Goal: Transaction & Acquisition: Purchase product/service

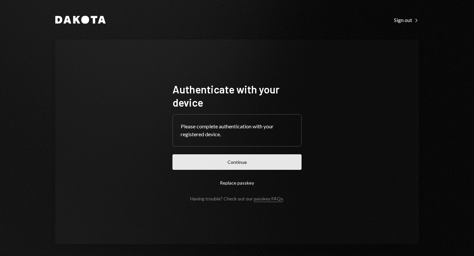
click at [254, 161] on button "Continue" at bounding box center [236, 161] width 129 height 15
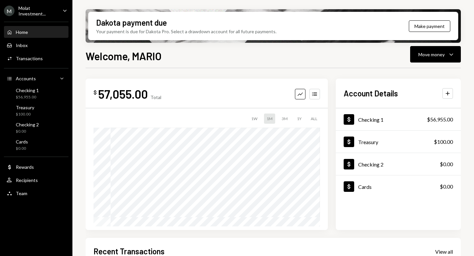
scroll to position [107, 0]
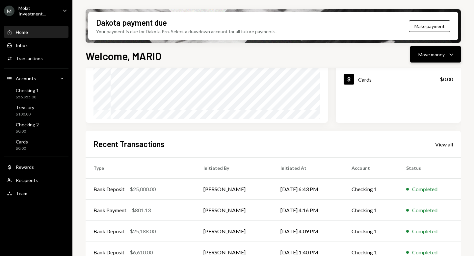
click at [430, 56] on div "Move money" at bounding box center [431, 54] width 26 height 7
click at [426, 74] on div "Send" at bounding box center [430, 74] width 48 height 7
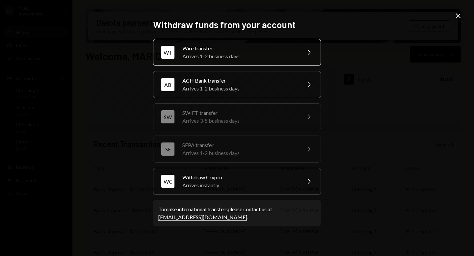
click at [221, 50] on div "Wire transfer" at bounding box center [239, 48] width 114 height 8
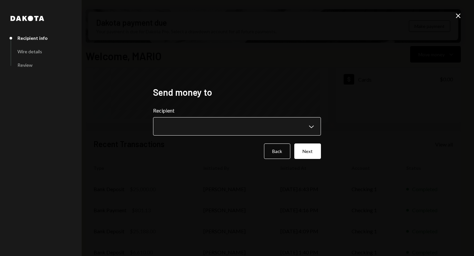
click at [308, 125] on body "M Molat Investment... Caret Down Home Home Inbox Inbox Activities Transactions …" at bounding box center [237, 128] width 474 height 256
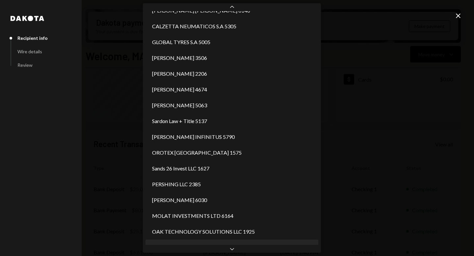
scroll to position [1353, 0]
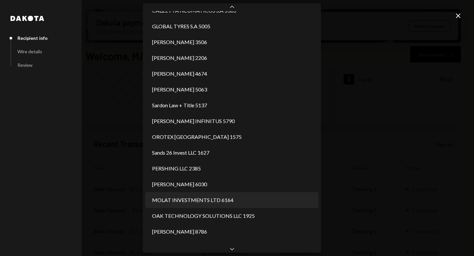
select select "**********"
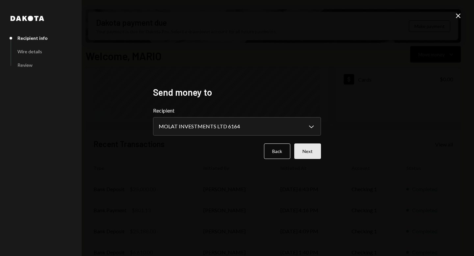
click at [304, 151] on button "Next" at bounding box center [307, 150] width 27 height 15
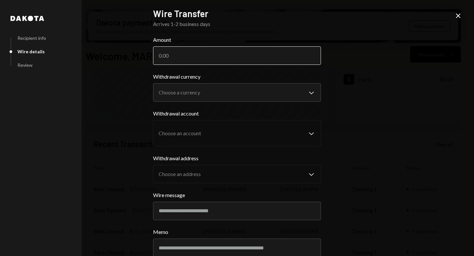
click at [192, 54] on input "Amount" at bounding box center [237, 55] width 168 height 18
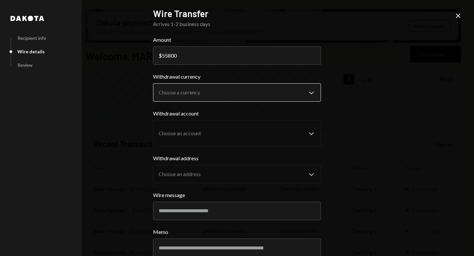
type input "55800"
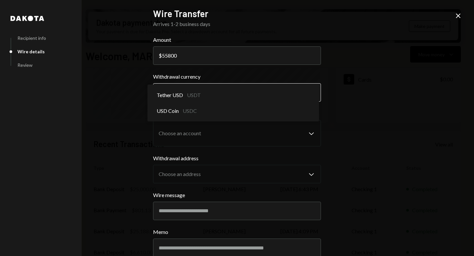
click at [227, 92] on body "M Molat Investment... Caret Down Home Home Inbox Inbox Activities Transactions …" at bounding box center [237, 128] width 474 height 256
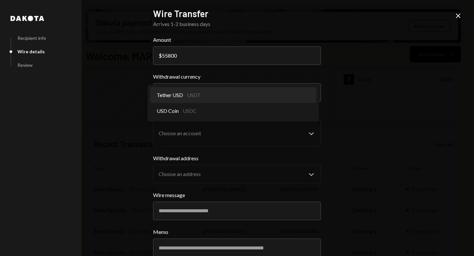
select select "****"
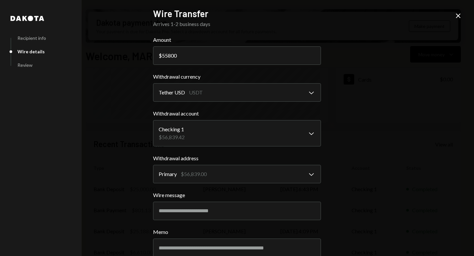
click at [358, 172] on div "**********" at bounding box center [237, 128] width 474 height 256
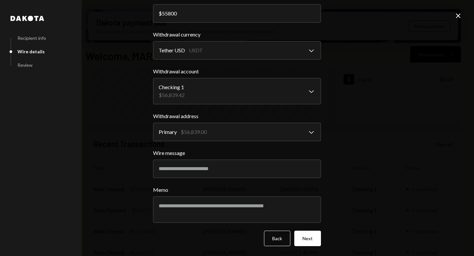
scroll to position [42, 0]
click at [311, 240] on button "Next" at bounding box center [307, 237] width 27 height 15
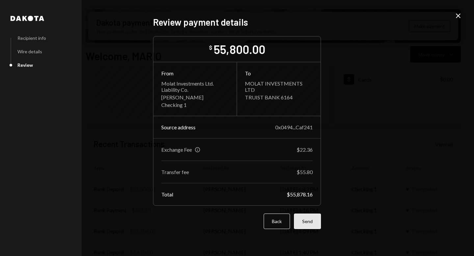
click at [313, 222] on button "Send" at bounding box center [307, 220] width 27 height 15
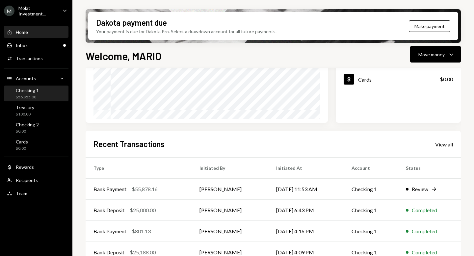
click at [26, 95] on div "$56,955.00" at bounding box center [27, 97] width 23 height 6
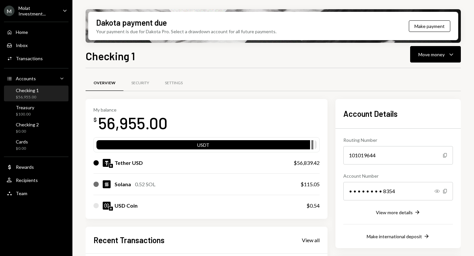
click at [17, 98] on div "$56,955.00" at bounding box center [27, 97] width 23 height 6
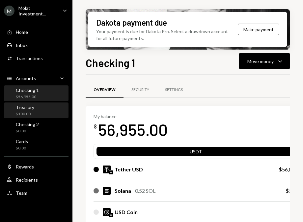
click at [41, 112] on div "Treasury $100.00" at bounding box center [36, 111] width 59 height 12
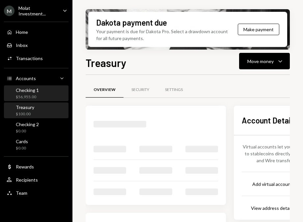
click at [26, 95] on div "$56,955.00" at bounding box center [27, 97] width 23 height 6
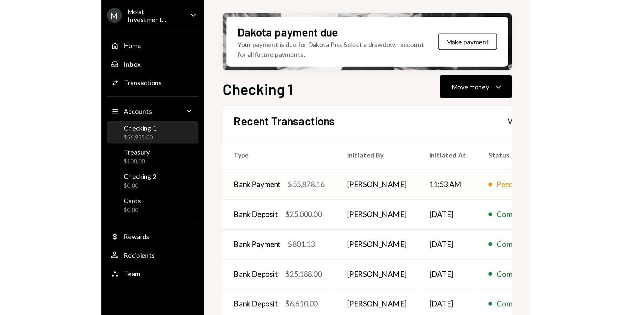
scroll to position [162, 0]
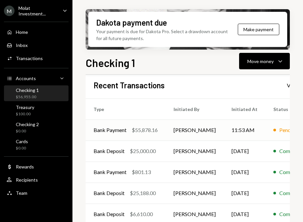
click at [133, 131] on div "$55,878.16" at bounding box center [145, 130] width 26 height 8
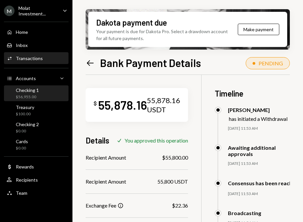
click at [24, 91] on div "Checking 1" at bounding box center [27, 90] width 23 height 6
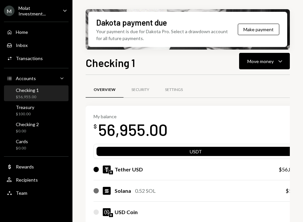
click at [29, 10] on div "Molat Investment..." at bounding box center [37, 10] width 39 height 11
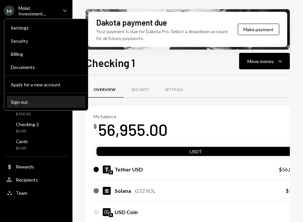
click at [20, 102] on div "Sign out" at bounding box center [46, 102] width 70 height 6
